Goal: Use online tool/utility: Utilize a website feature to perform a specific function

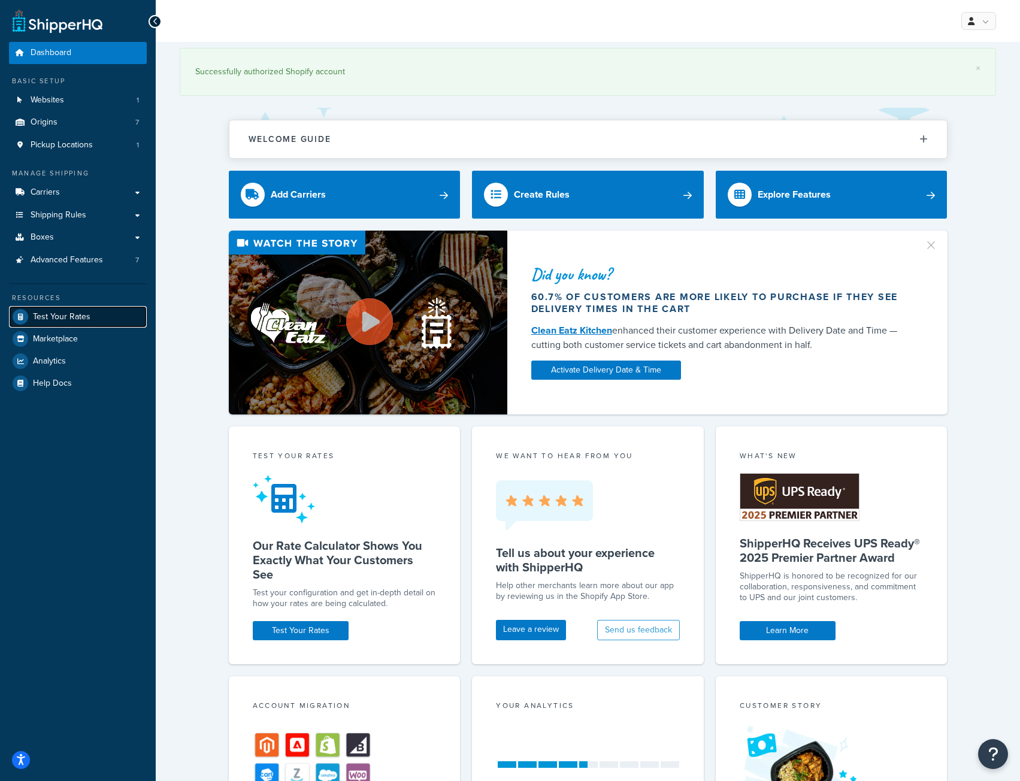
click at [71, 307] on link "Test Your Rates" at bounding box center [78, 317] width 138 height 22
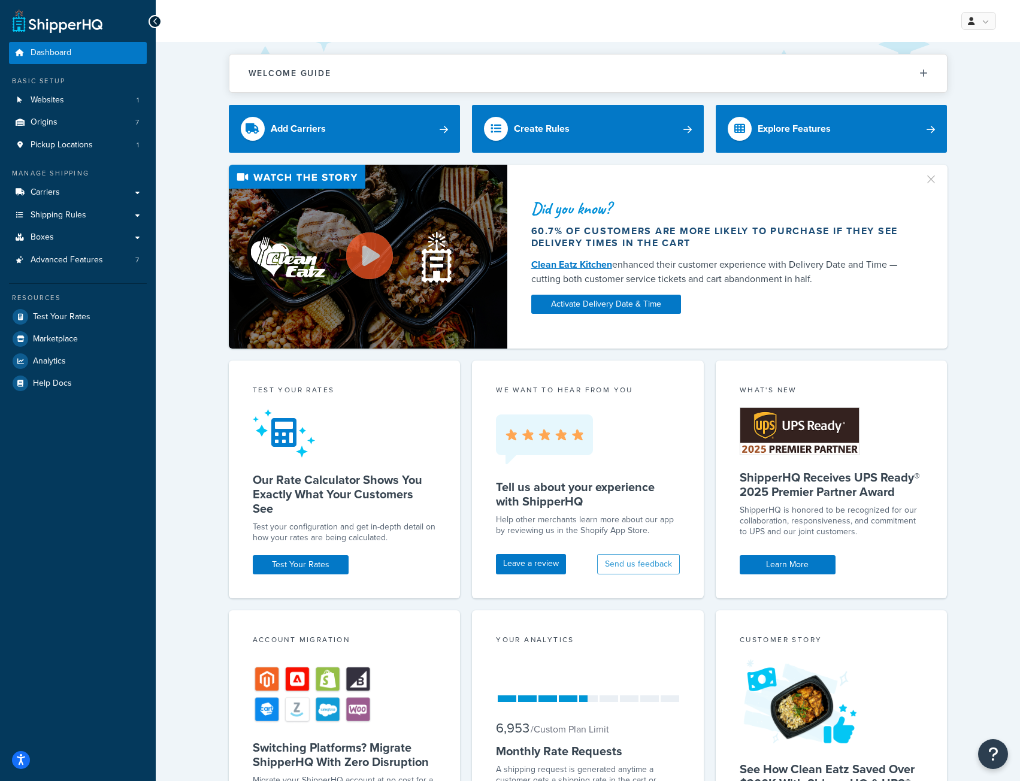
click at [60, 305] on div "Resources Test Your Rates Marketplace Analytics Help Docs" at bounding box center [78, 338] width 138 height 111
click at [60, 310] on link "Test Your Rates" at bounding box center [78, 317] width 138 height 22
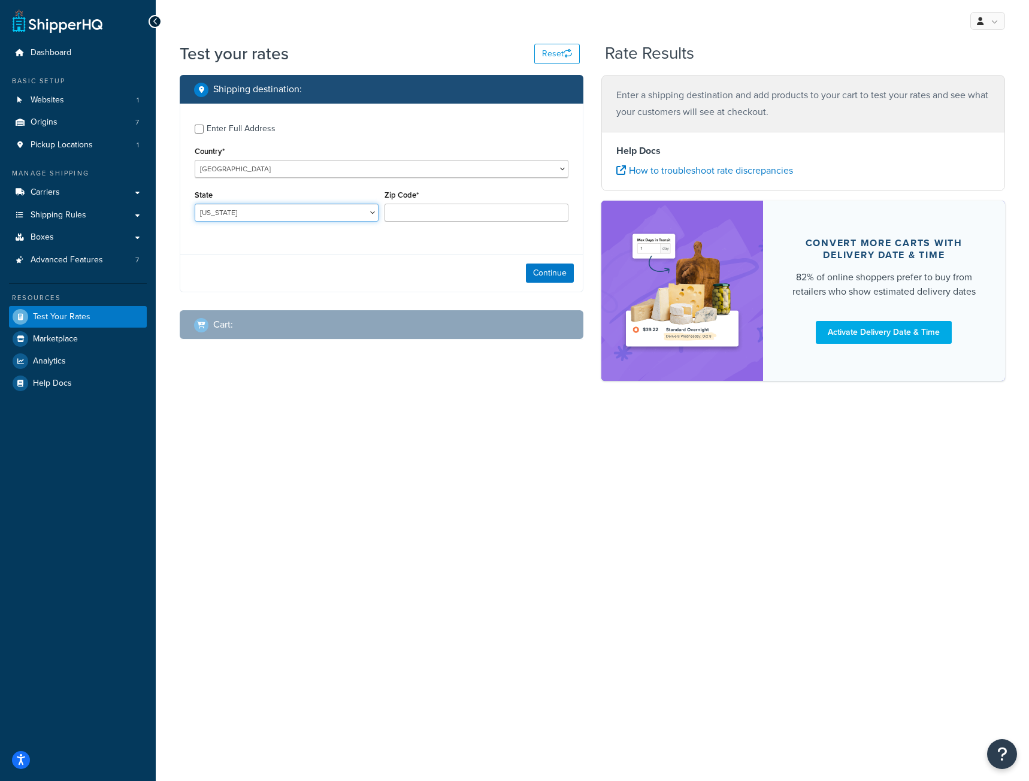
click at [220, 213] on select "[US_STATE] [US_STATE] [US_STATE] [US_STATE] [US_STATE] Armed Forces Americas Ar…" at bounding box center [287, 213] width 184 height 18
select select "MD"
click at [195, 204] on select "[US_STATE] [US_STATE] [US_STATE] [US_STATE] [US_STATE] Armed Forces Americas Ar…" at bounding box center [287, 213] width 184 height 18
click at [406, 213] on input "Zip Code*" at bounding box center [476, 213] width 184 height 18
type input "20776"
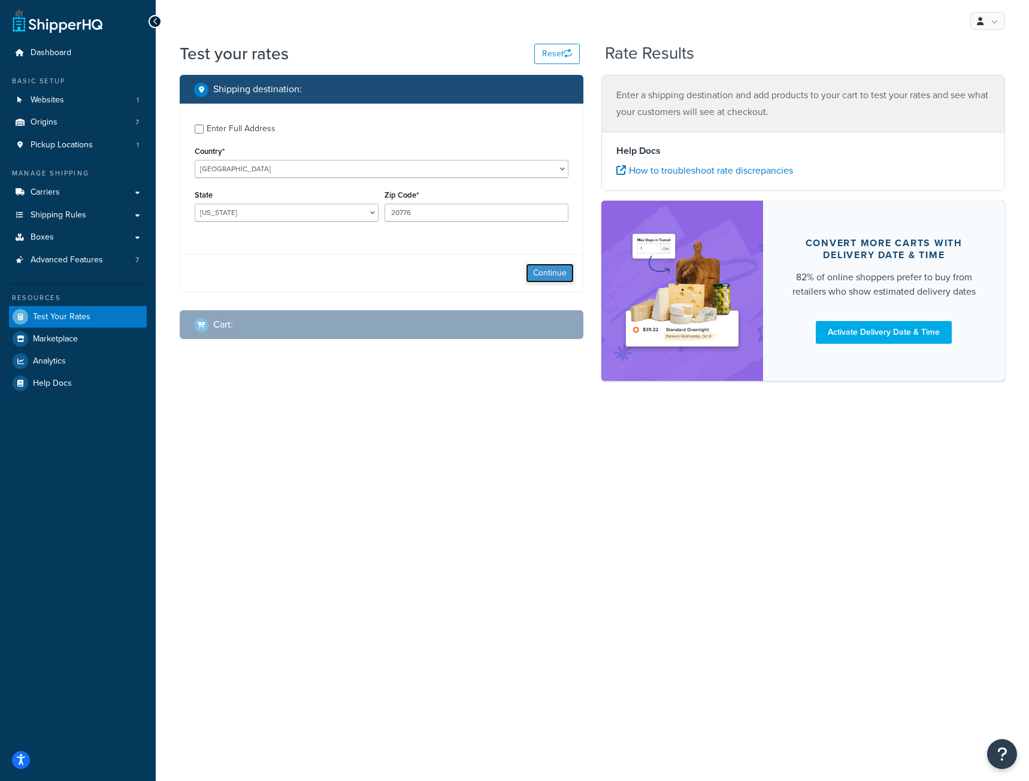
click at [532, 275] on button "Continue" at bounding box center [550, 273] width 48 height 19
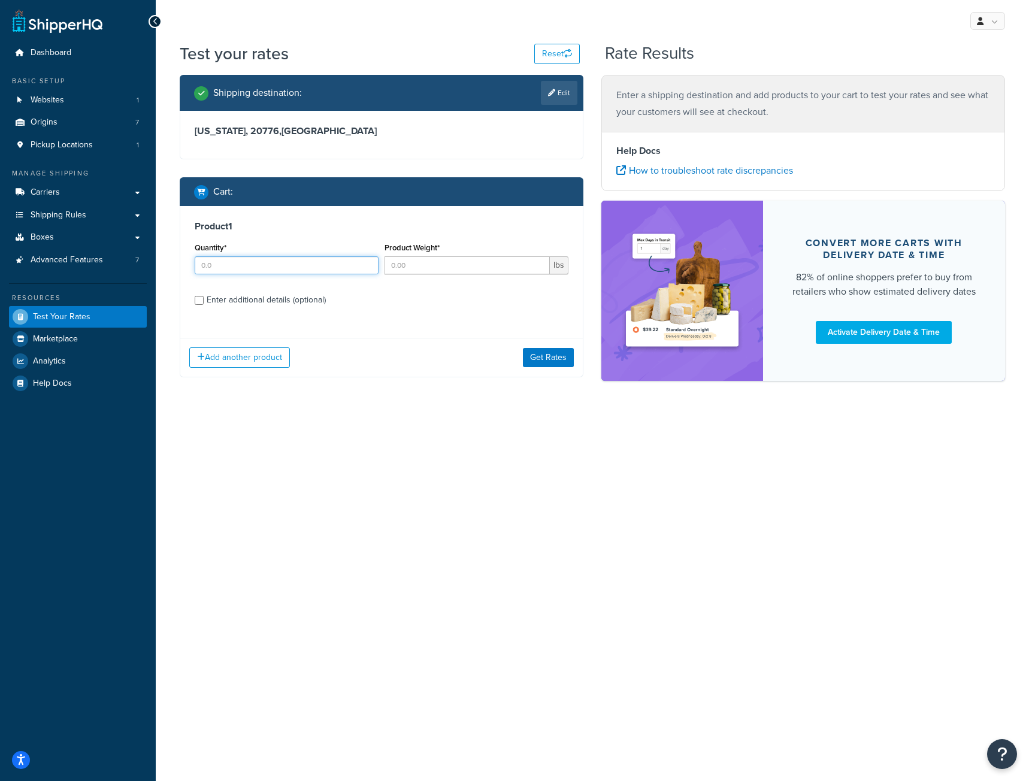
click at [213, 265] on input "Quantity*" at bounding box center [287, 265] width 184 height 18
type input "2"
click at [198, 303] on input "Enter additional details (optional)" at bounding box center [199, 300] width 9 height 9
checkbox input "true"
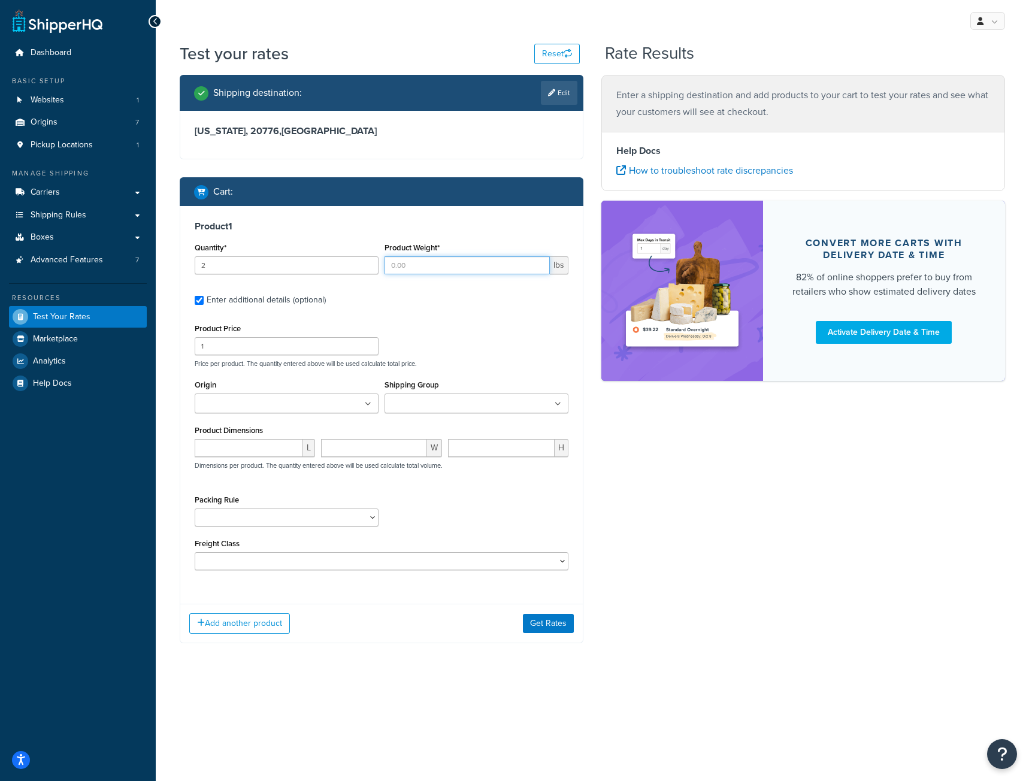
click at [423, 264] on input "Product Weight*" at bounding box center [466, 265] width 165 height 18
type input "3.15"
click at [222, 441] on input "number" at bounding box center [249, 448] width 108 height 18
type input "23.6"
type input "21.45"
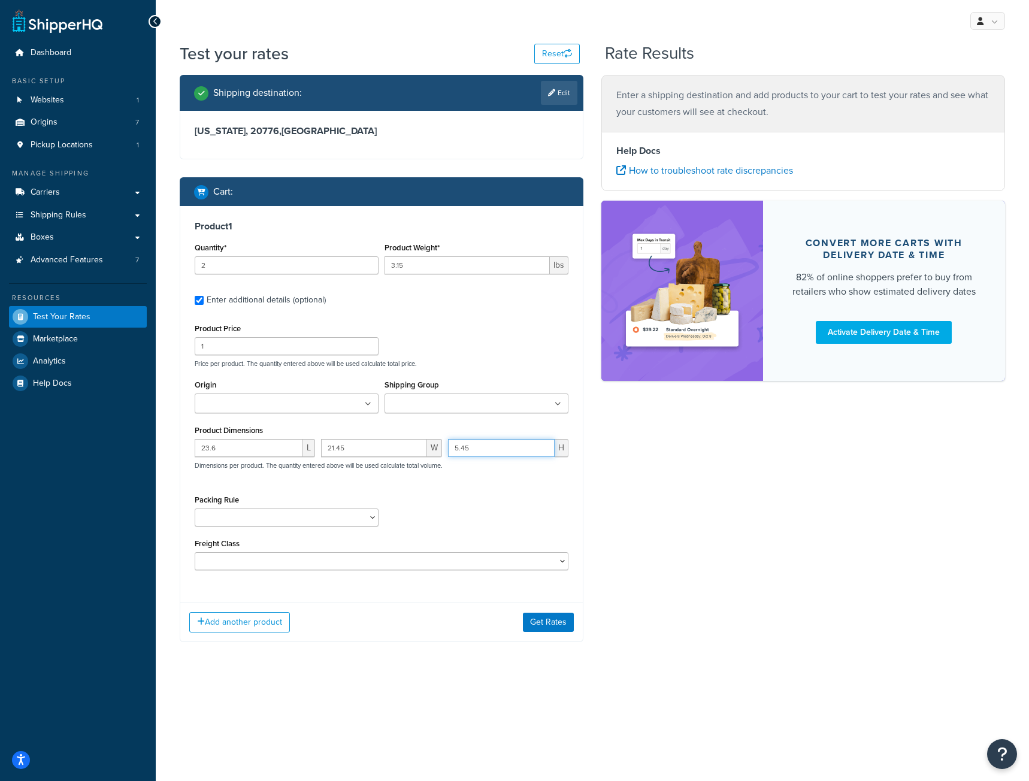
type input "5.45"
click at [413, 404] on input "Shipping Group" at bounding box center [441, 404] width 106 height 13
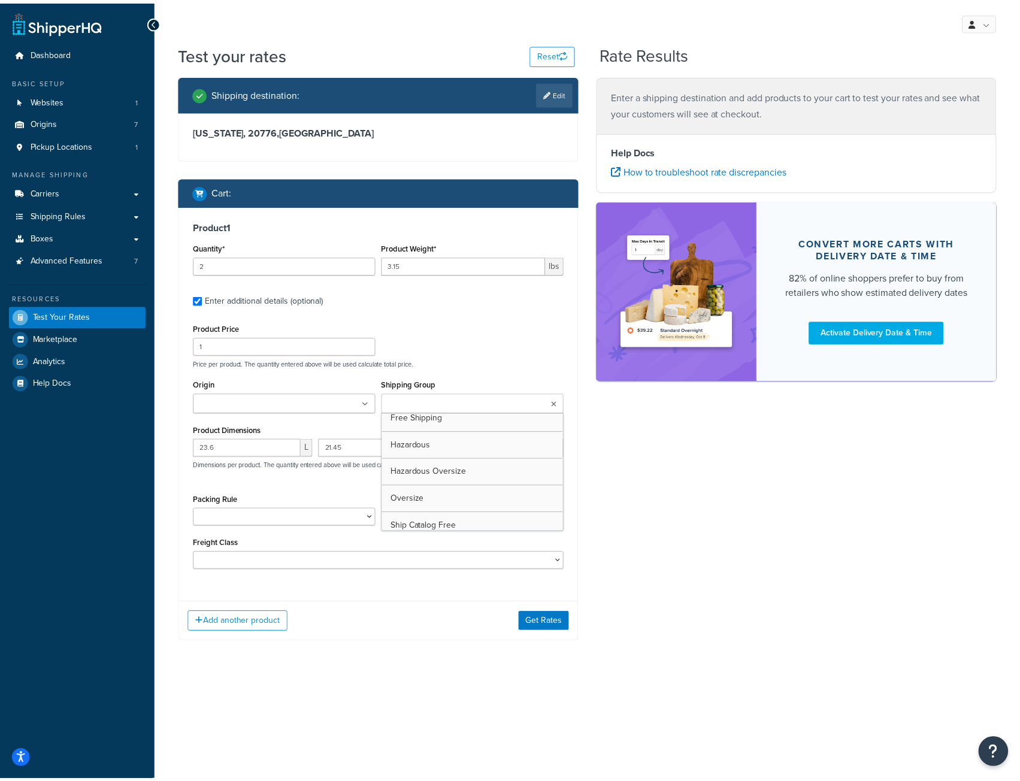
scroll to position [120, 0]
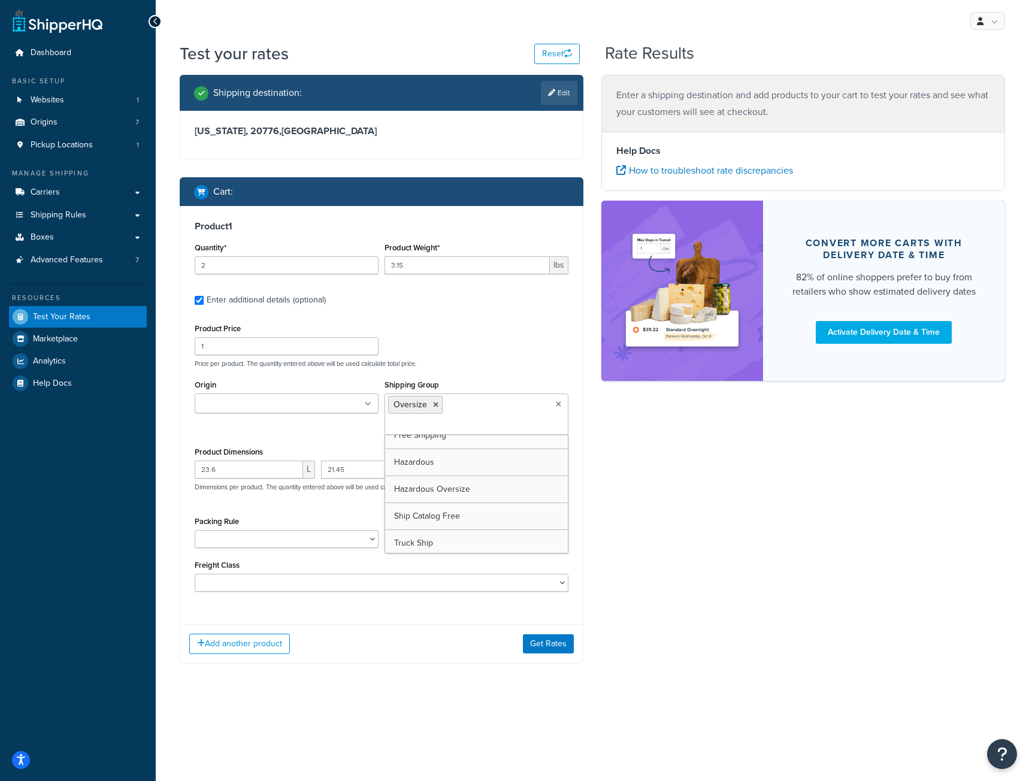
click at [501, 314] on div "Product 1 Quantity* 2 Product Weight* 3.15 lbs Enter additional details (option…" at bounding box center [381, 410] width 402 height 409
click at [550, 634] on button "Get Rates" at bounding box center [548, 643] width 51 height 19
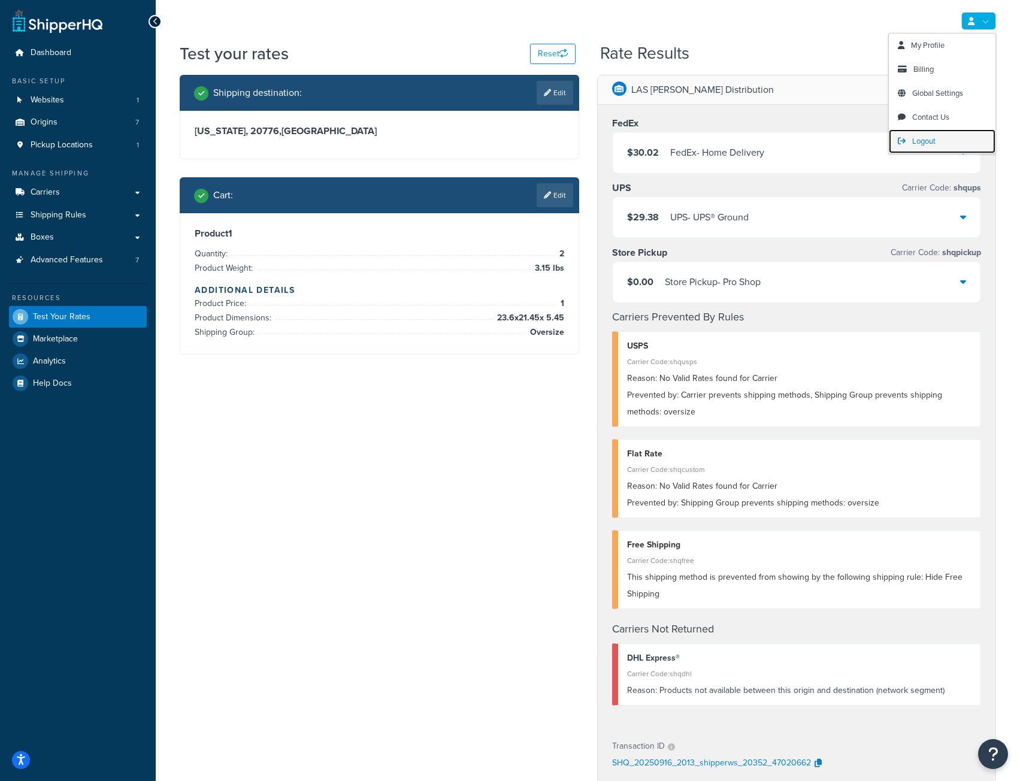
click at [922, 143] on span "Logout" at bounding box center [923, 140] width 23 height 11
